Goal: Task Accomplishment & Management: Complete application form

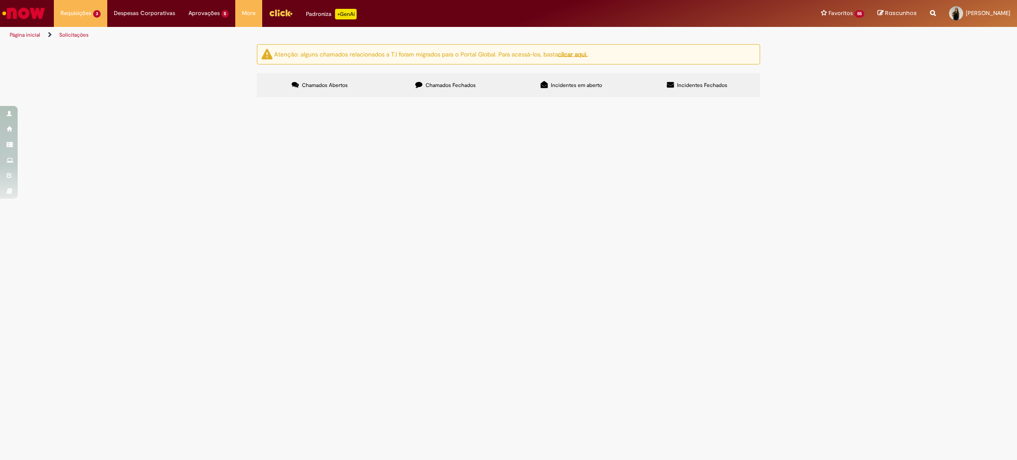
click at [0, 0] on span "Solicitação de Limite e Prazo Rota" at bounding box center [0, 0] width 0 height 0
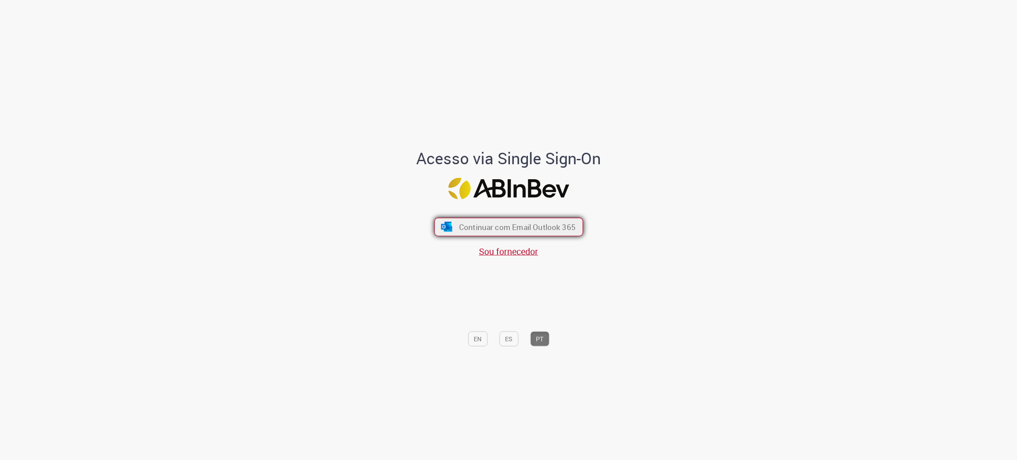
click at [500, 225] on span "Continuar com Email Outlook 365" at bounding box center [517, 227] width 117 height 10
click at [518, 219] on button "Continuar com Email Outlook 365" at bounding box center [508, 227] width 149 height 19
